Goal: Task Accomplishment & Management: Use online tool/utility

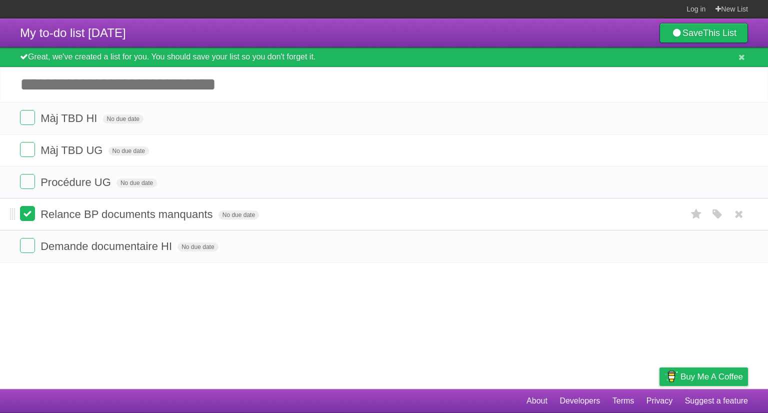
click at [24, 216] on label at bounding box center [27, 213] width 15 height 15
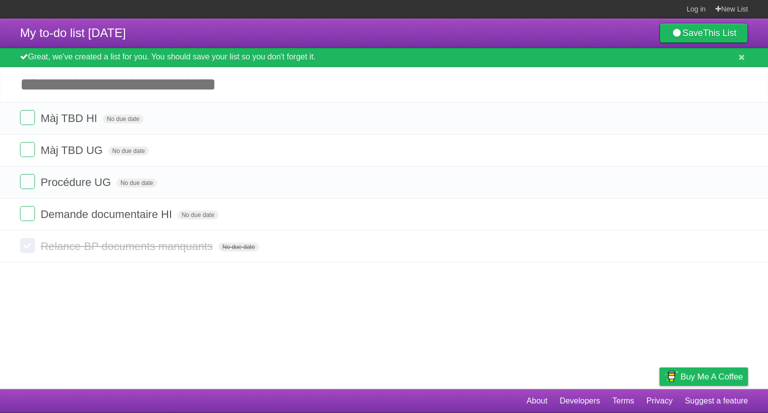
click at [127, 89] on input "Add another task" at bounding box center [384, 84] width 768 height 35
type input "*"
type input "**********"
click input "*********" at bounding box center [0, 0] width 0 height 0
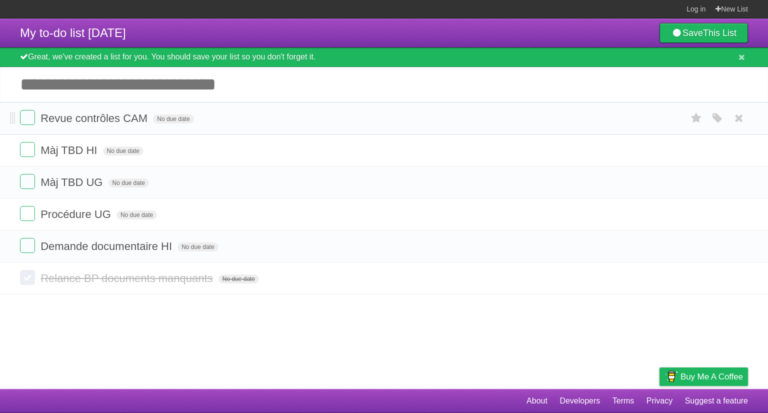
click at [28, 127] on form "Revue contrôles CAM No due date White Red Blue Green Purple Orange" at bounding box center [384, 118] width 728 height 17
click at [28, 115] on label at bounding box center [27, 117] width 15 height 15
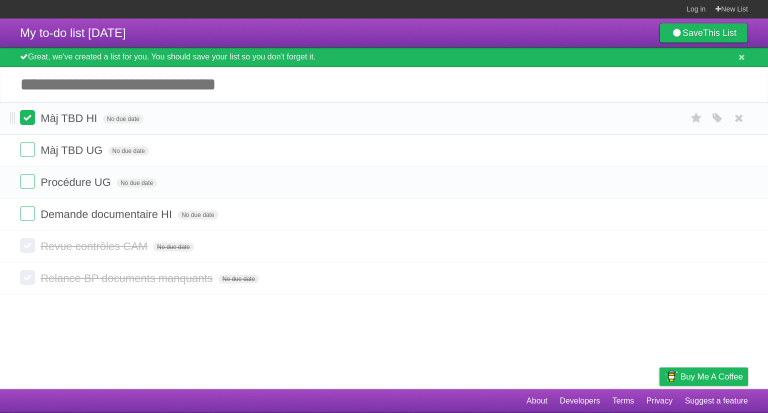
click at [31, 121] on label at bounding box center [27, 117] width 15 height 15
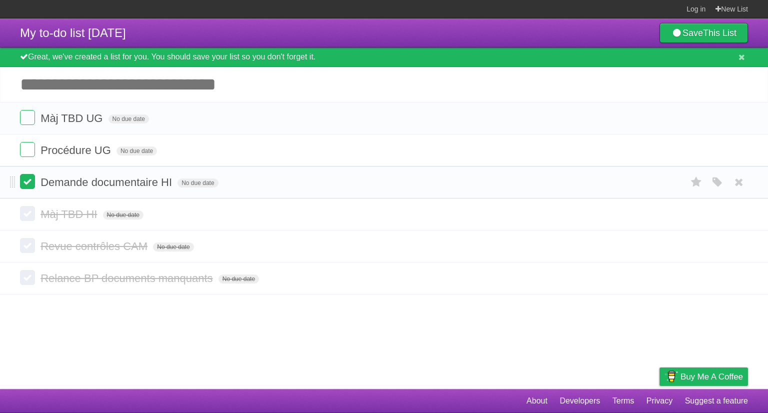
click at [24, 176] on label at bounding box center [27, 181] width 15 height 15
click at [26, 245] on label at bounding box center [27, 245] width 15 height 15
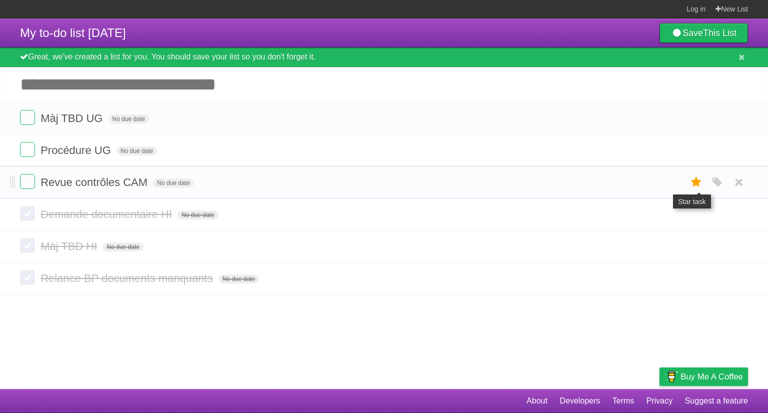
click at [702, 180] on icon at bounding box center [697, 182] width 14 height 17
